Goal: Transaction & Acquisition: Download file/media

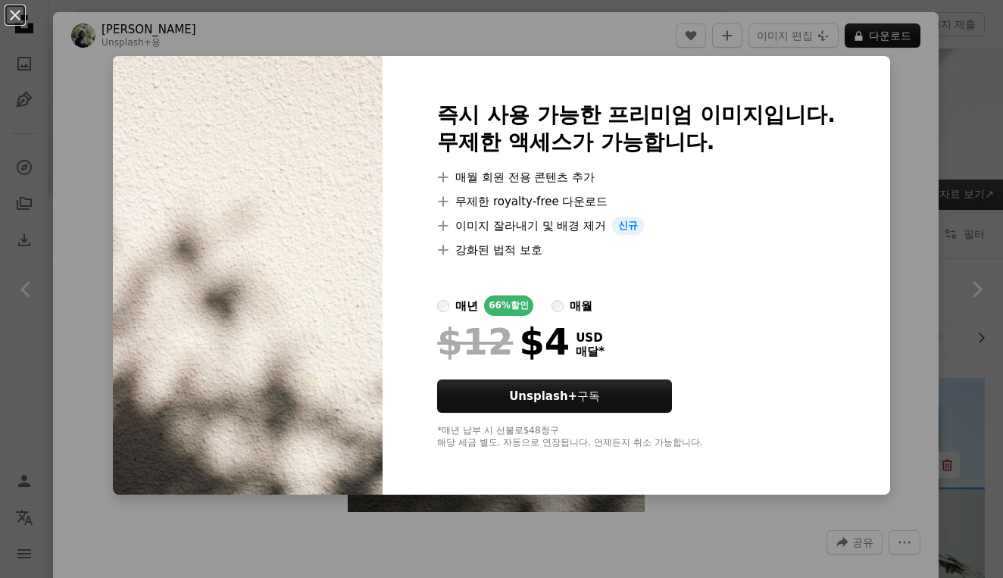
scroll to position [5149, 0]
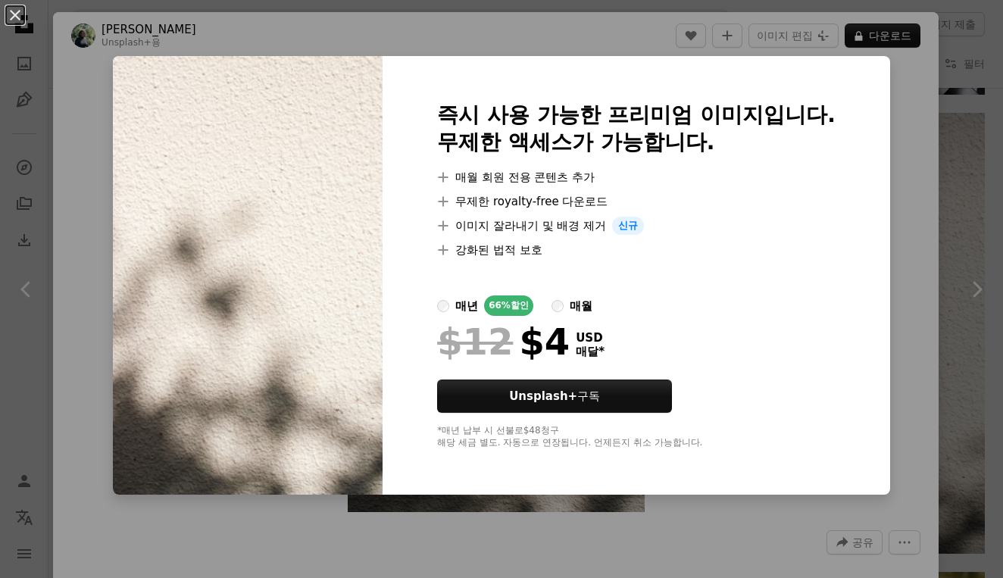
click at [877, 159] on div "An X shape 즉시 사용 가능한 프리미엄 이미지입니다. 무제한 액세스가 가능합니다. A plus sign 매월 회원 전용 콘텐츠 추가 A…" at bounding box center [501, 289] width 1003 height 578
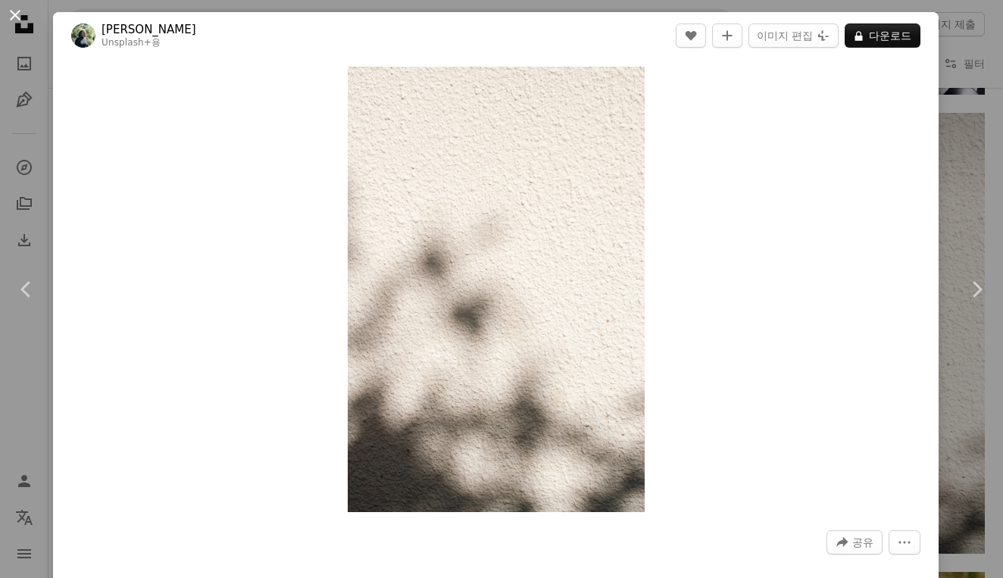
click at [14, 17] on button "An X shape" at bounding box center [15, 15] width 18 height 18
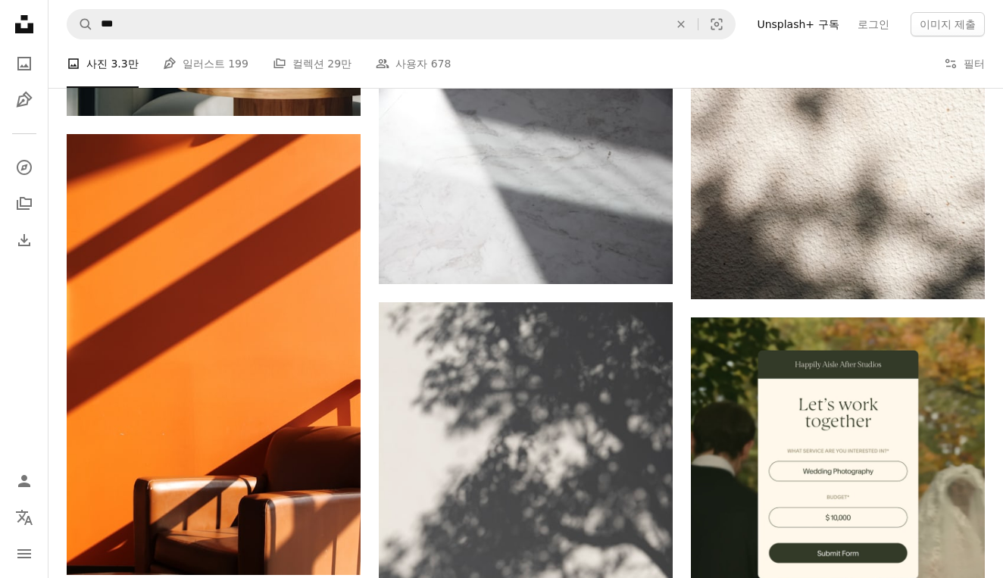
scroll to position [5410, 0]
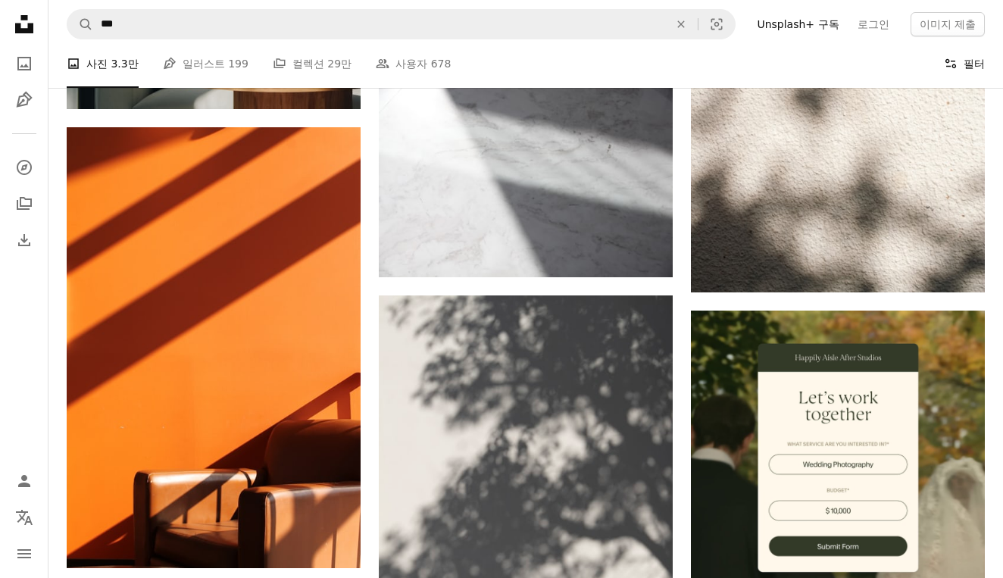
click at [950, 73] on button "Filters 필터" at bounding box center [964, 63] width 41 height 48
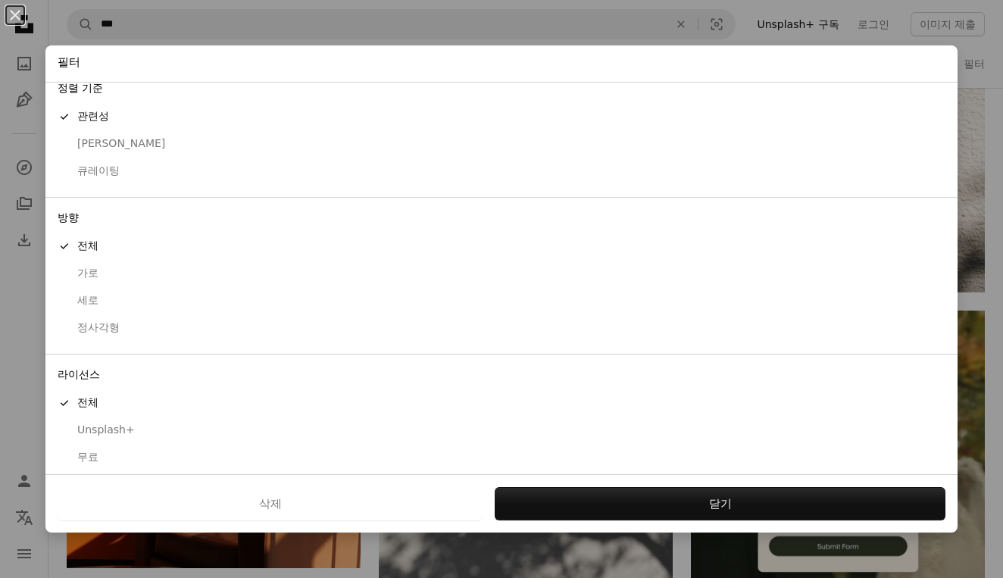
scroll to position [14, 0]
click at [85, 451] on div "무료" at bounding box center [502, 458] width 888 height 15
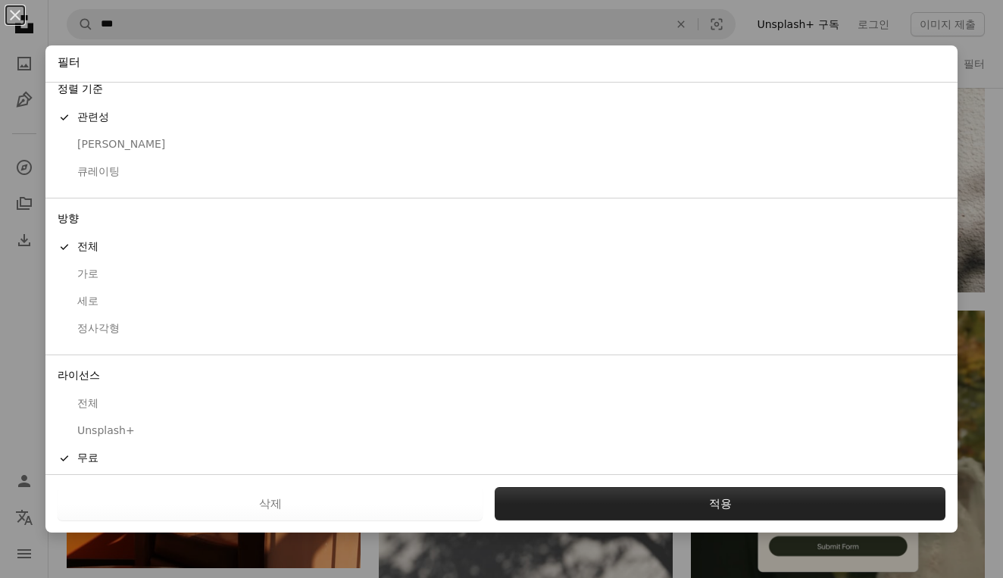
click at [634, 510] on button "적용" at bounding box center [720, 503] width 451 height 33
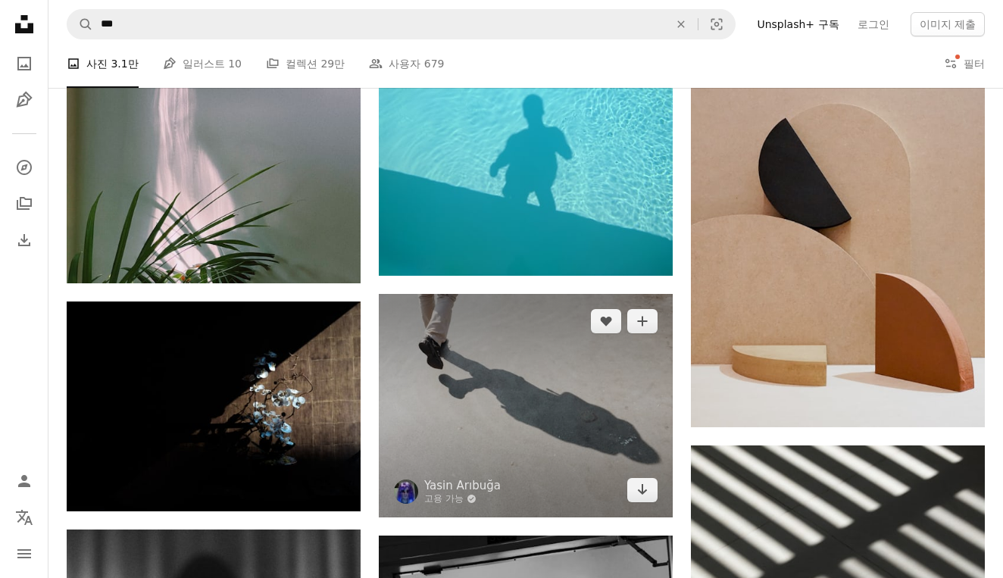
scroll to position [11615, 0]
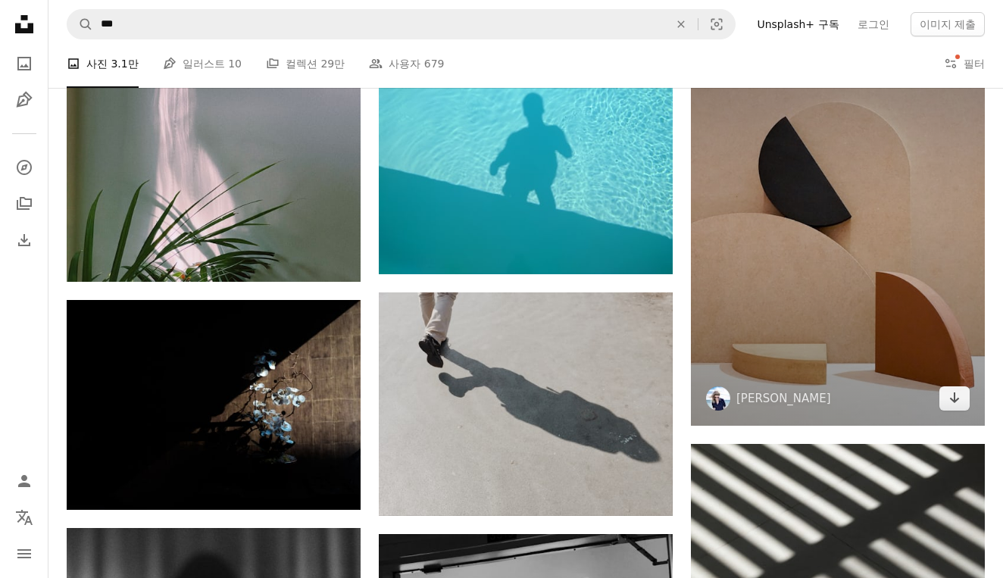
click at [834, 269] on img at bounding box center [838, 209] width 294 height 429
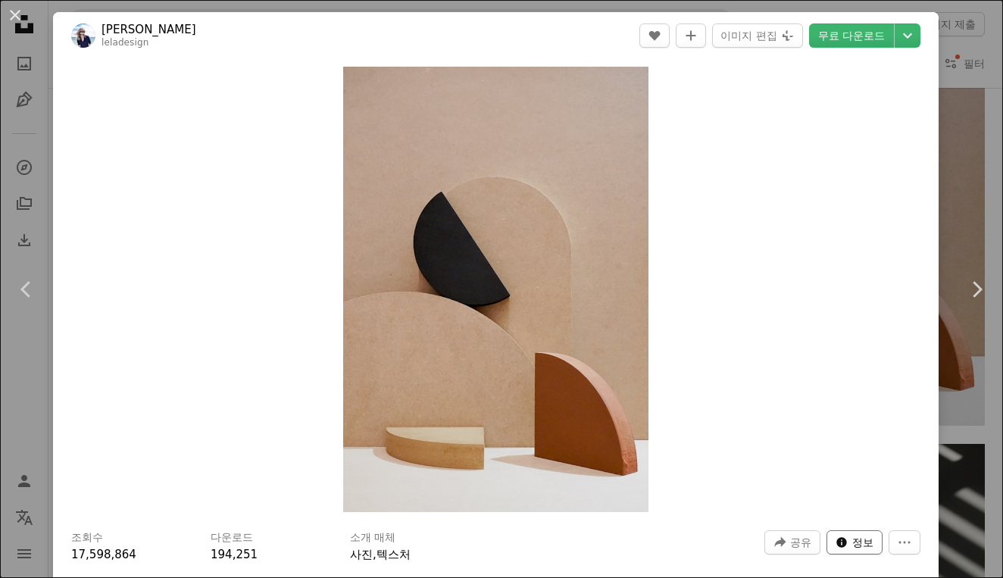
click at [873, 551] on span "정보" at bounding box center [862, 542] width 21 height 23
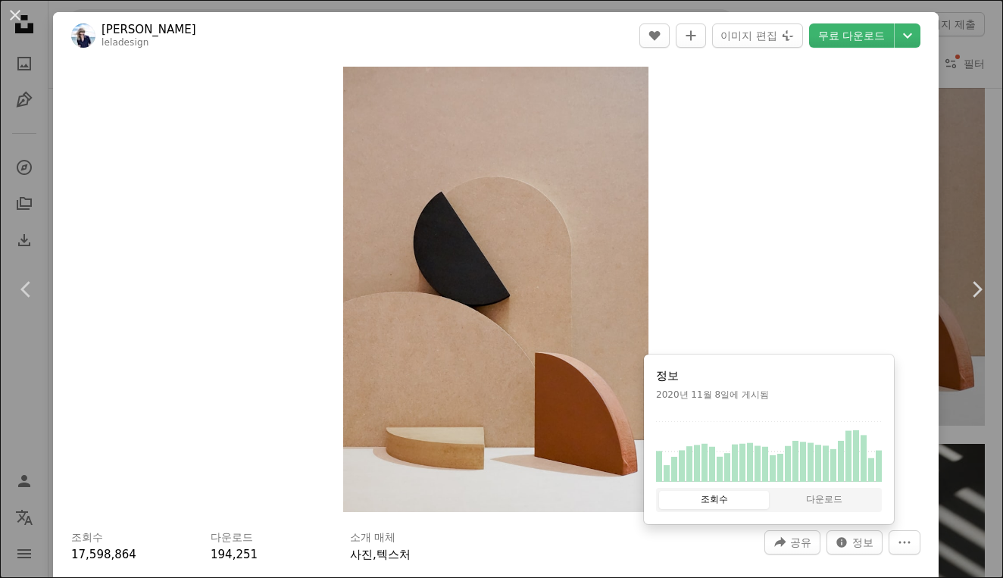
click at [846, 270] on div "Zoom in" at bounding box center [495, 289] width 885 height 460
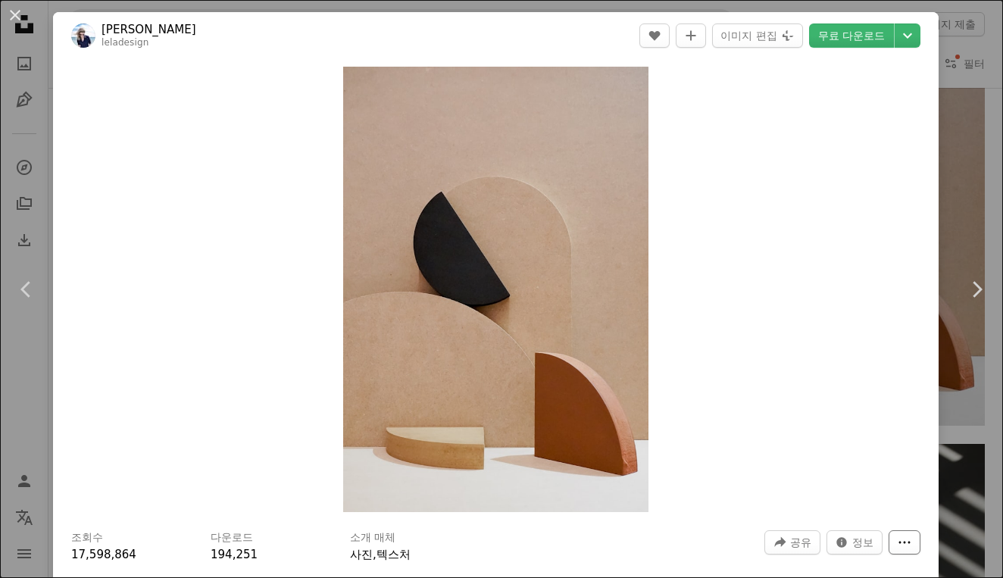
click at [908, 535] on button "More Actions" at bounding box center [904, 542] width 32 height 24
click at [856, 392] on dialog "An X shape Chevron left Chevron right Lea L leladesign A heart A plus sign 이미지 …" at bounding box center [501, 289] width 1003 height 578
click at [16, 16] on button "An X shape" at bounding box center [15, 15] width 18 height 18
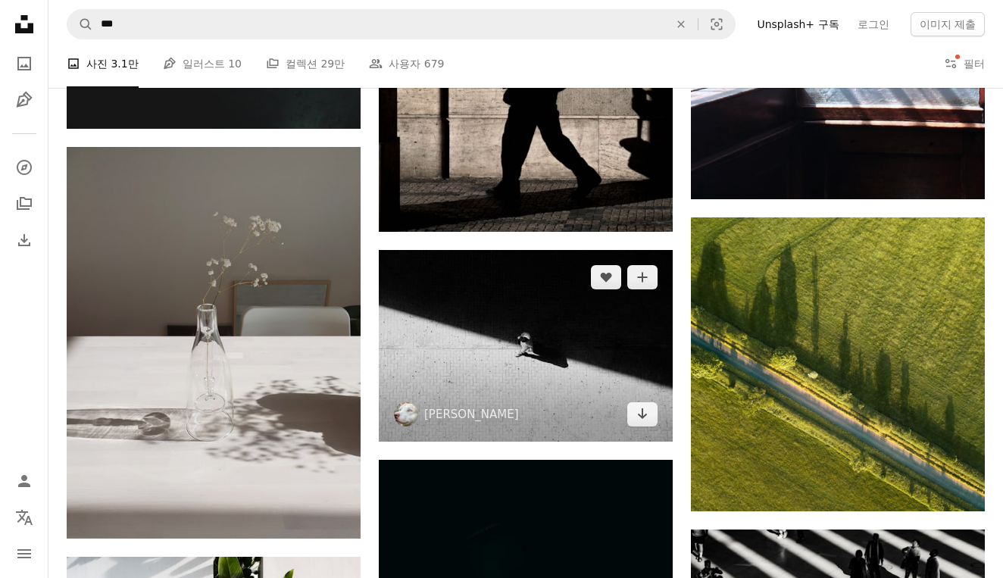
scroll to position [14218, 0]
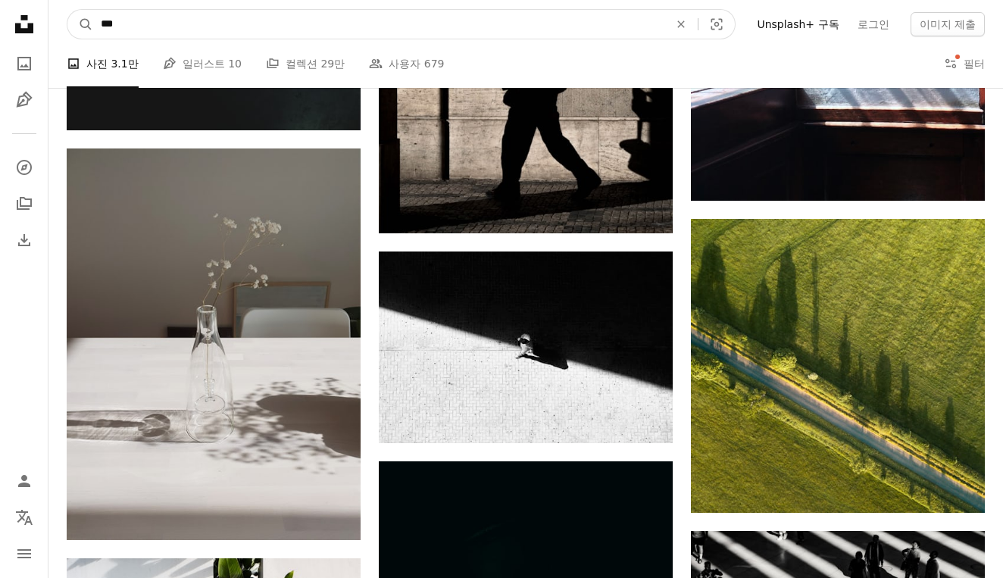
drag, startPoint x: 155, startPoint y: 20, endPoint x: 0, endPoint y: 24, distance: 155.3
type input "**"
click at [80, 24] on button "A magnifying glass" at bounding box center [80, 24] width 26 height 29
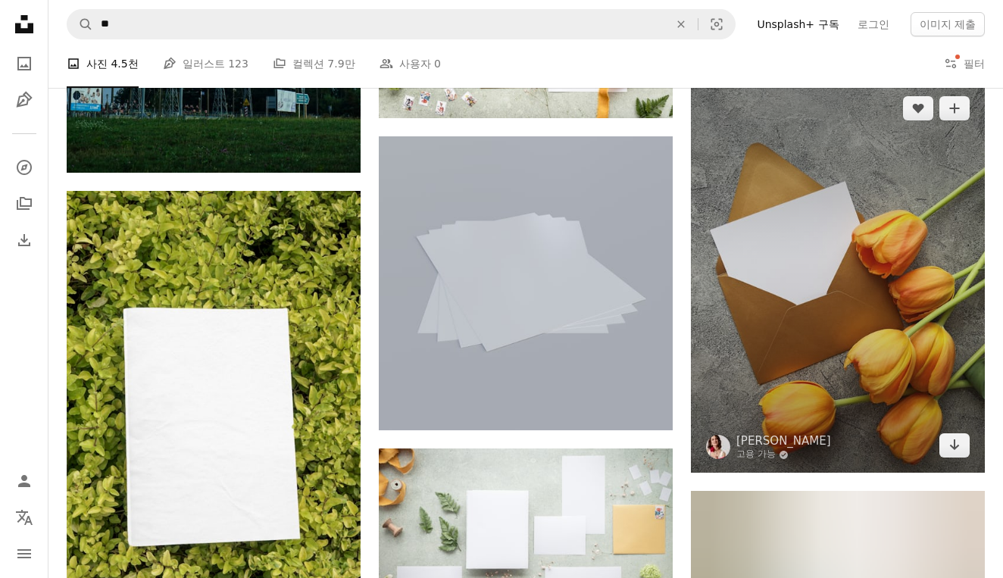
scroll to position [13667, 0]
